Goal: Information Seeking & Learning: Learn about a topic

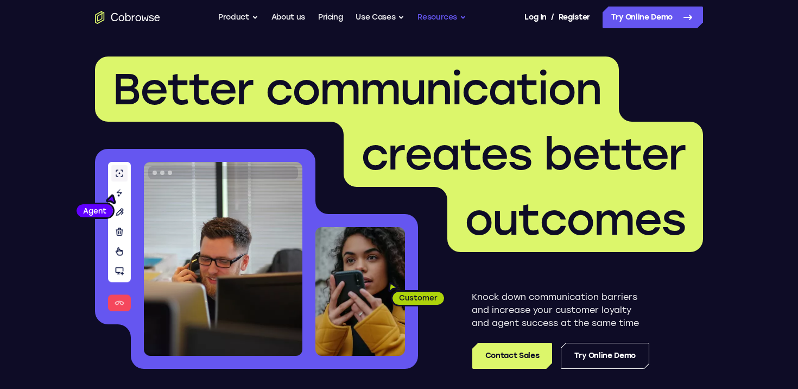
click at [454, 17] on button "Resources" at bounding box center [441, 18] width 49 height 22
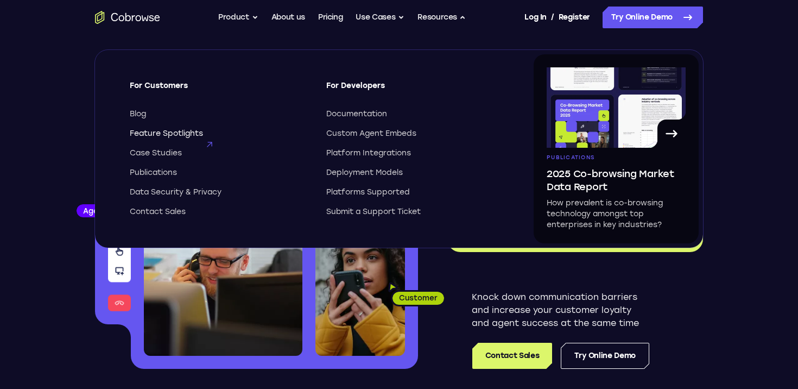
click at [161, 137] on span "Feature Spotlights" at bounding box center [166, 133] width 73 height 11
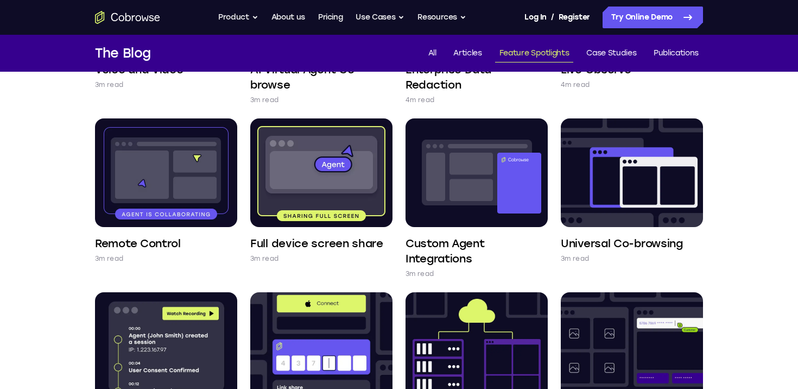
scroll to position [215, 0]
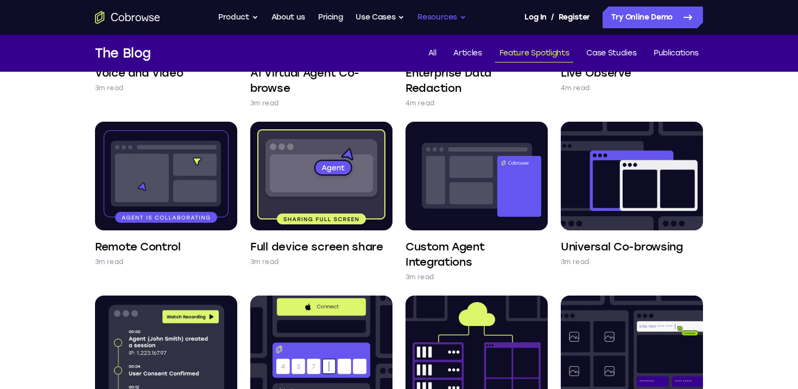
click at [429, 23] on button "Resources" at bounding box center [441, 18] width 49 height 22
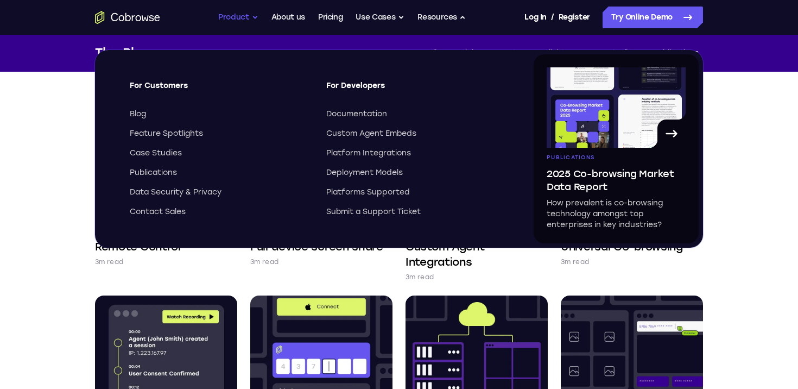
click at [249, 22] on button "Product" at bounding box center [238, 18] width 40 height 22
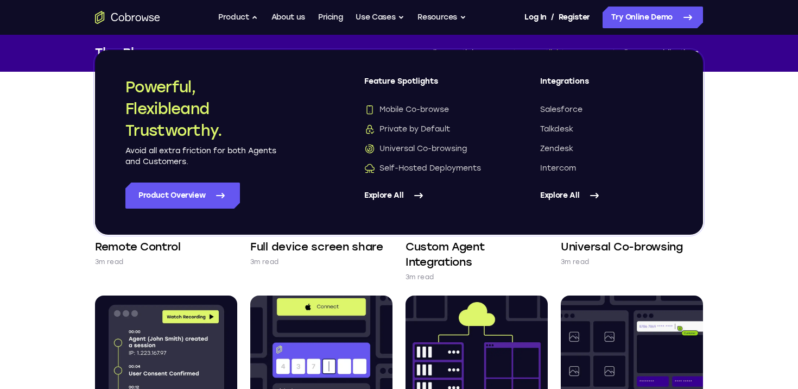
click at [564, 203] on link "Explore All" at bounding box center [606, 195] width 132 height 26
